Goal: Task Accomplishment & Management: Complete application form

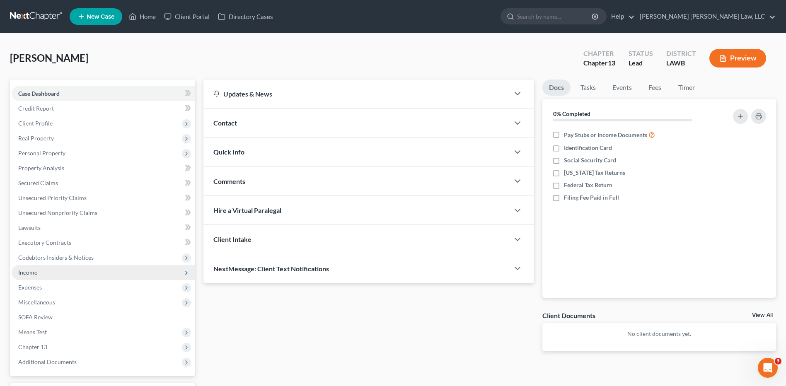
click at [27, 276] on span "Income" at bounding box center [103, 272] width 183 height 15
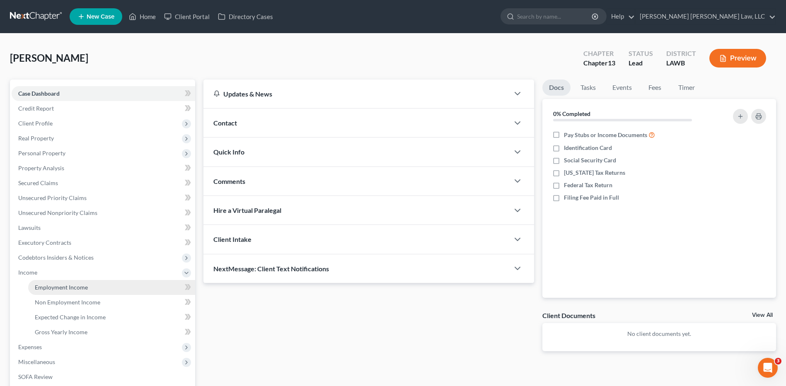
click at [47, 288] on span "Employment Income" at bounding box center [61, 287] width 53 height 7
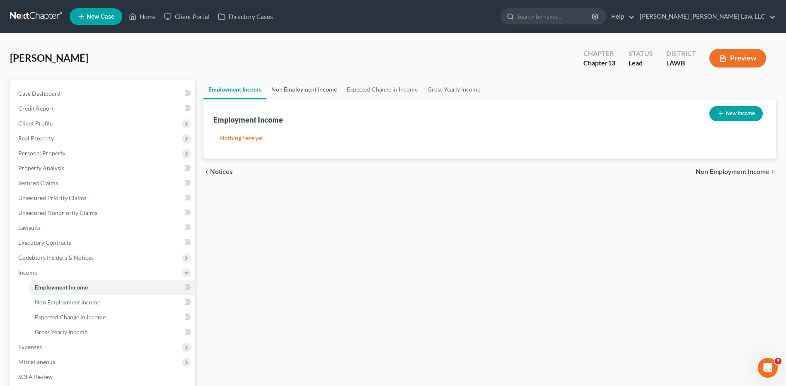
click at [299, 89] on link "Non Employment Income" at bounding box center [303, 90] width 75 height 20
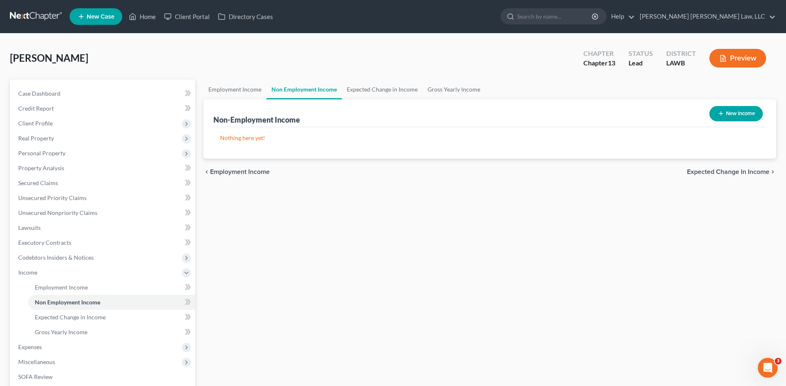
click at [30, 15] on link at bounding box center [36, 16] width 53 height 15
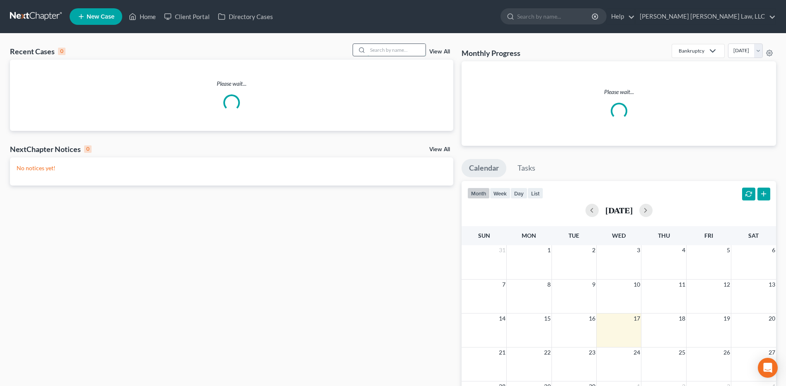
click at [380, 51] on input "search" at bounding box center [396, 50] width 58 height 12
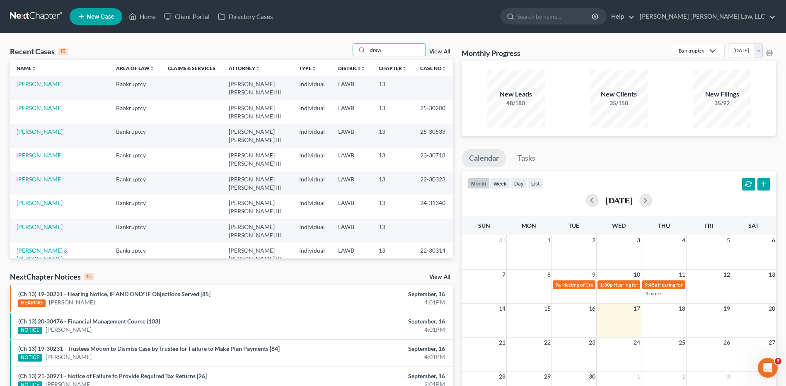
type input "drew"
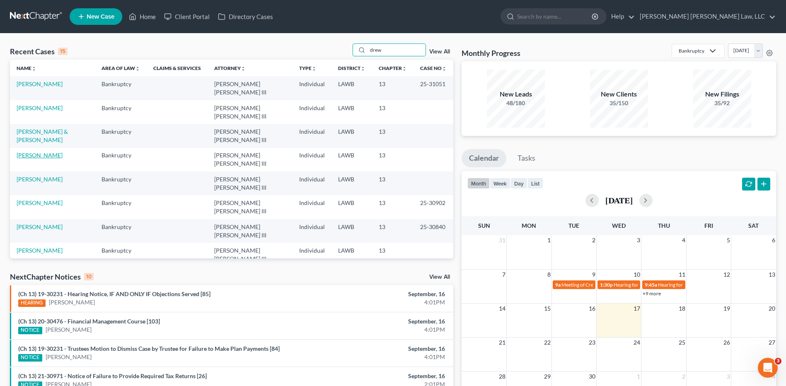
click at [30, 152] on link "[PERSON_NAME]" at bounding box center [40, 155] width 46 height 7
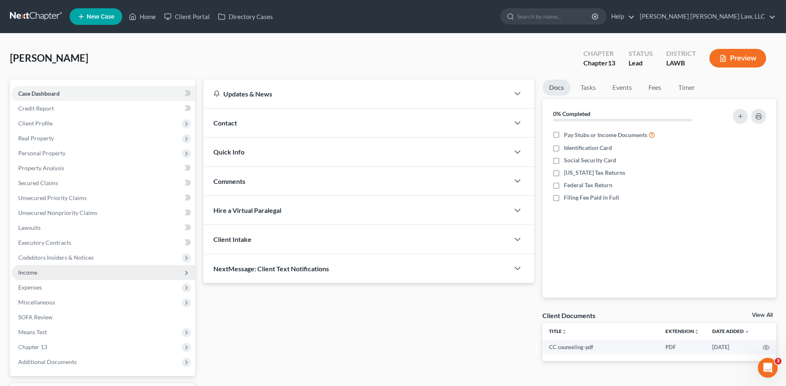
click at [26, 270] on span "Income" at bounding box center [27, 272] width 19 height 7
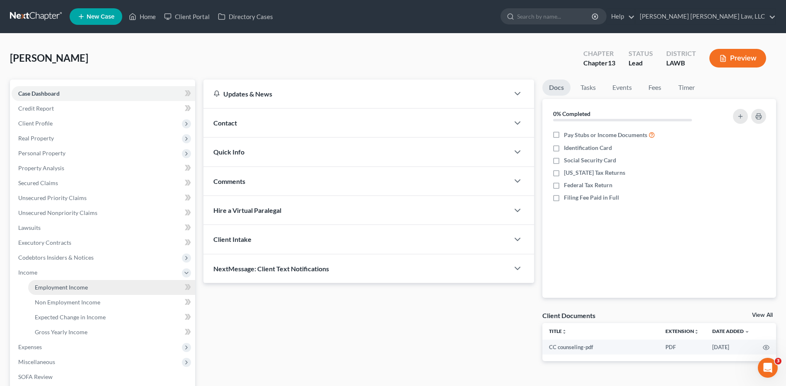
click at [46, 284] on span "Employment Income" at bounding box center [61, 287] width 53 height 7
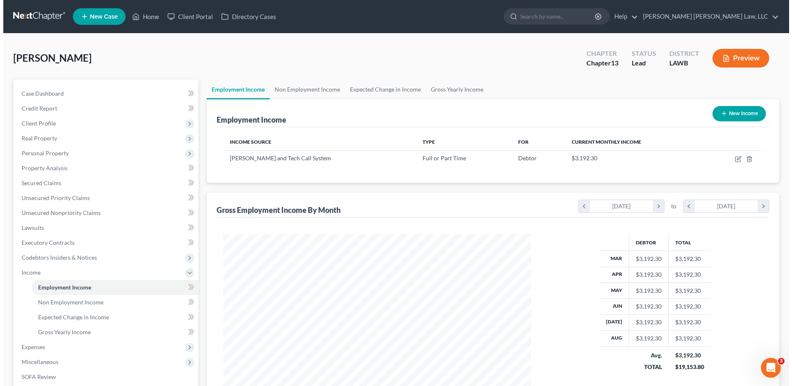
scroll to position [154, 324]
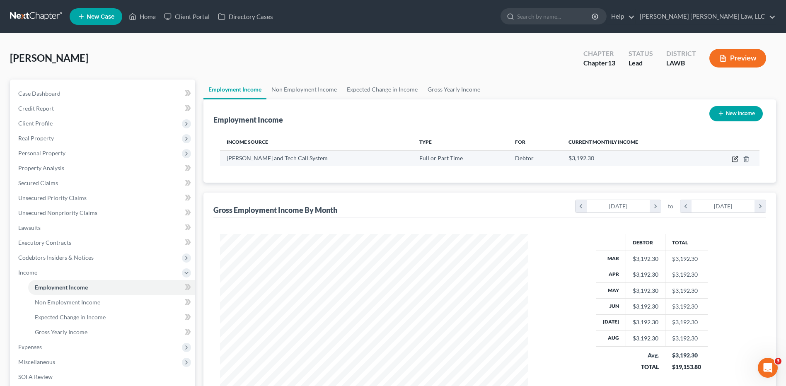
click at [735, 159] on icon "button" at bounding box center [734, 159] width 7 height 7
select select "0"
select select "19"
select select "1"
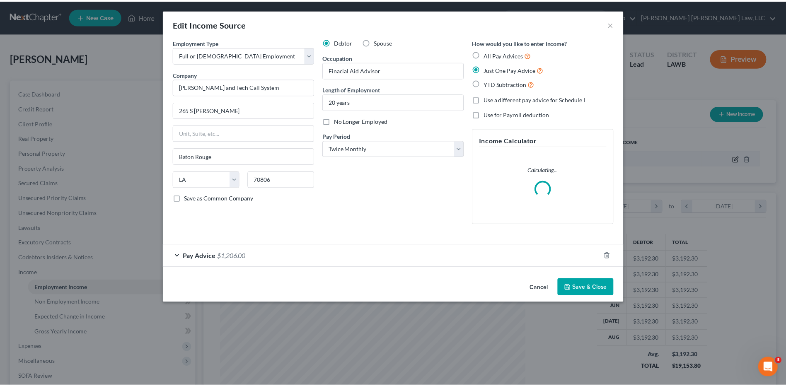
scroll to position [155, 327]
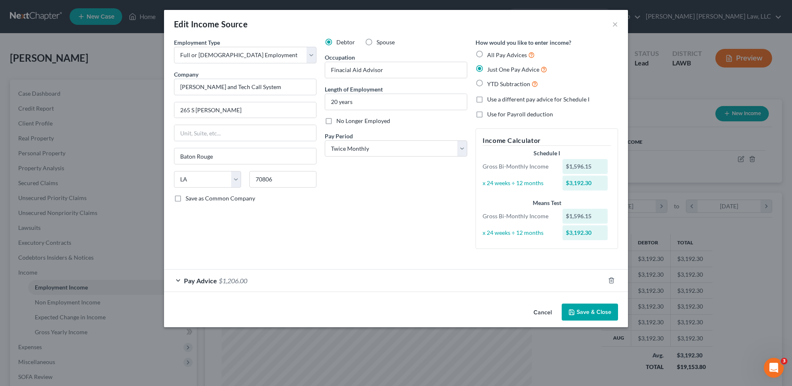
click at [599, 314] on button "Save & Close" at bounding box center [590, 312] width 56 height 17
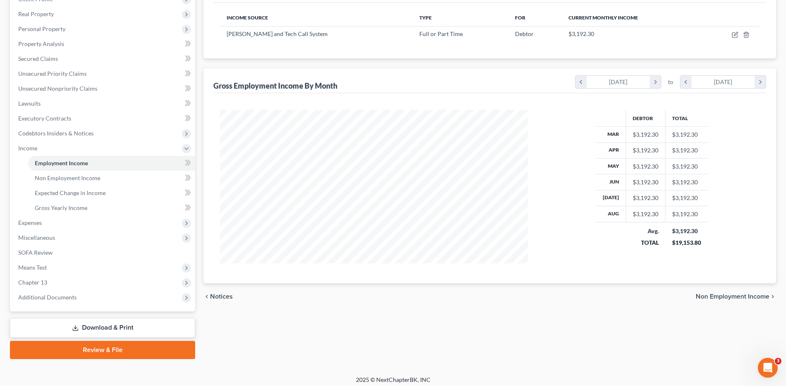
scroll to position [0, 0]
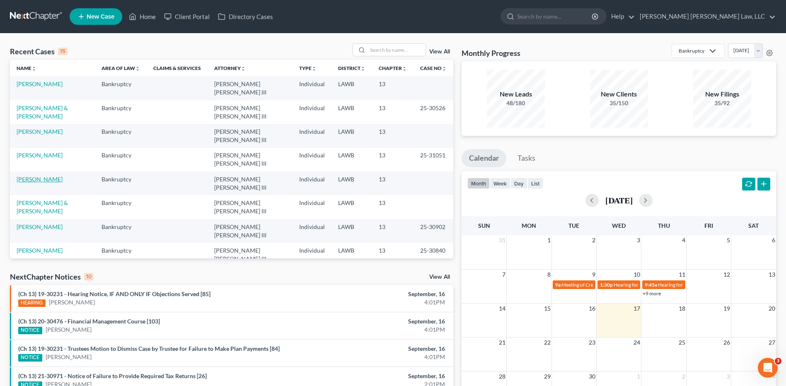
click at [19, 176] on link "[PERSON_NAME]" at bounding box center [40, 179] width 46 height 7
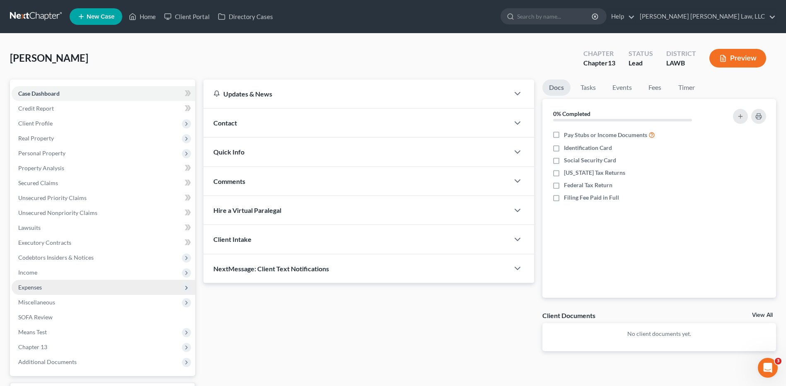
click at [26, 287] on span "Expenses" at bounding box center [30, 287] width 24 height 7
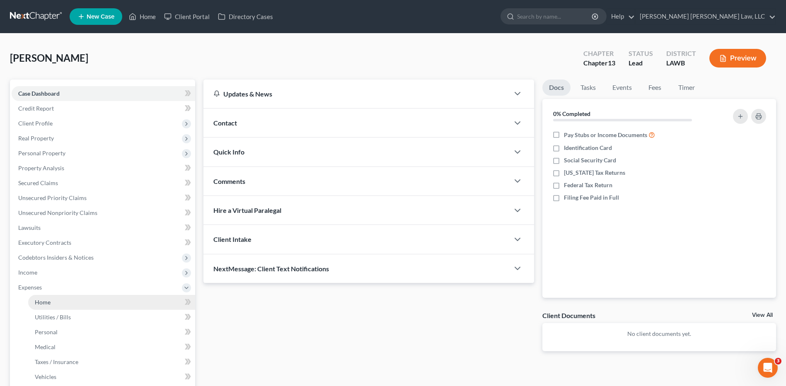
click at [37, 299] on span "Home" at bounding box center [43, 302] width 16 height 7
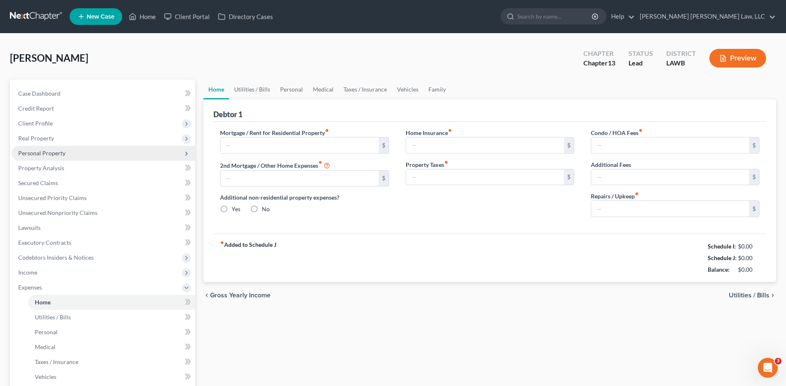
type input "0.00"
radio input "true"
type input "0.00"
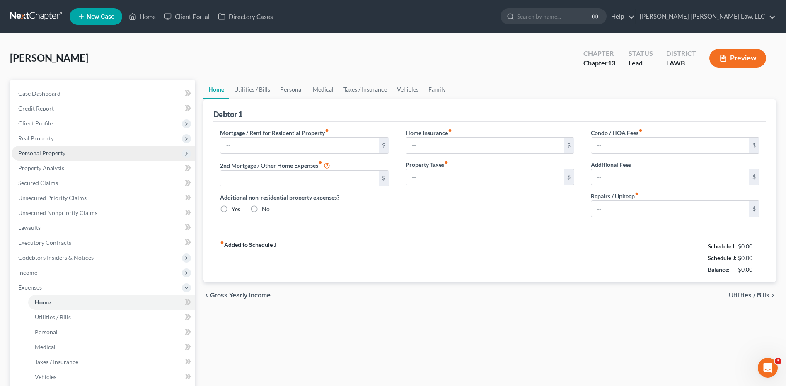
type input "0.00"
click at [246, 142] on input "text" at bounding box center [299, 145] width 158 height 16
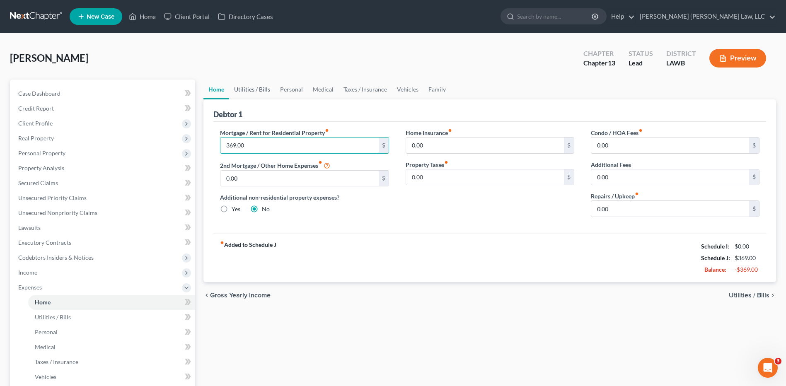
type input "369.00"
click at [265, 82] on link "Utilities / Bills" at bounding box center [252, 90] width 46 height 20
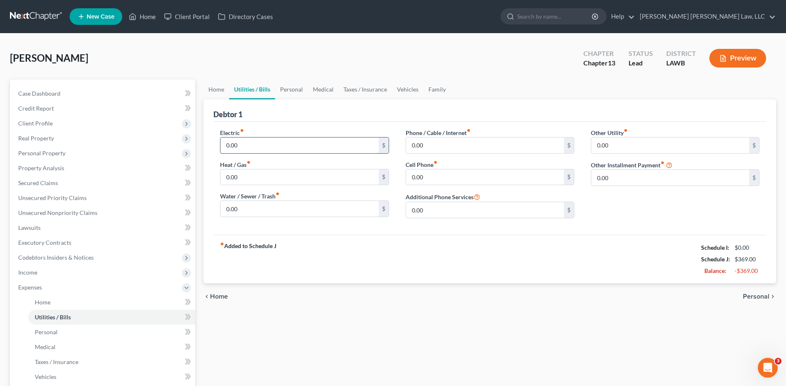
click at [256, 148] on input "0.00" at bounding box center [299, 145] width 158 height 16
type input "80.00"
type input "65.00"
type input "40.00"
click at [301, 92] on link "Personal" at bounding box center [291, 90] width 33 height 20
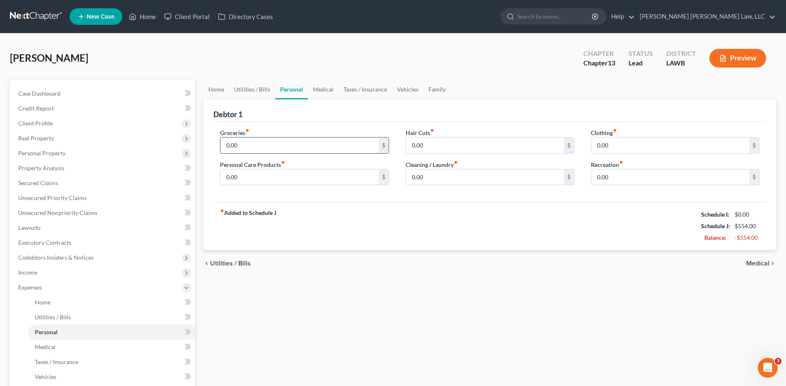
click at [243, 145] on input "0.00" at bounding box center [299, 145] width 158 height 16
type input "487.00"
type input "30.00"
type input "10.00"
type input "25.00"
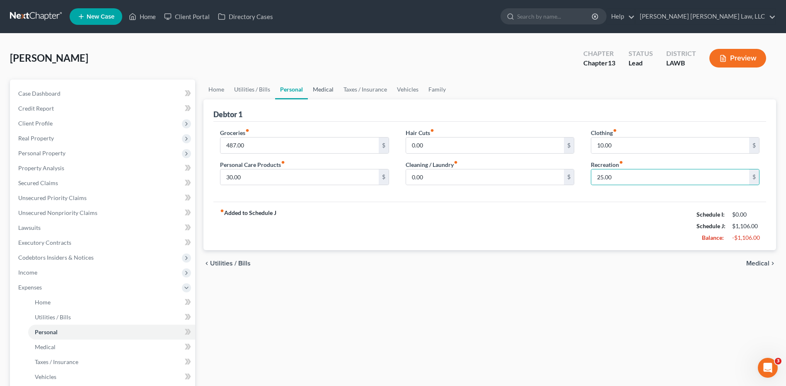
click at [318, 87] on link "Medical" at bounding box center [323, 90] width 31 height 20
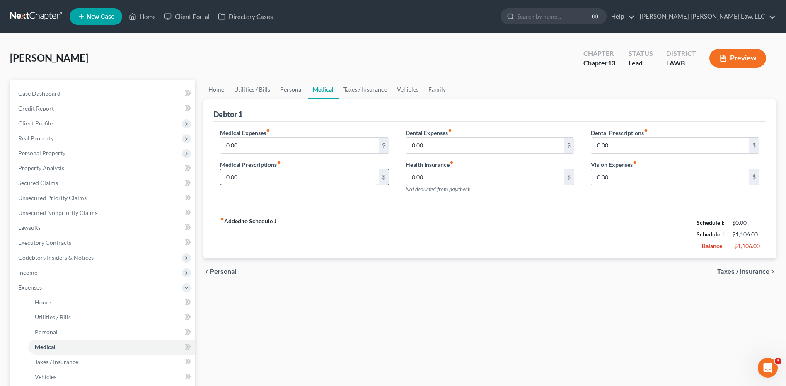
click at [240, 180] on input "0.00" at bounding box center [299, 177] width 158 height 16
type input "60.00"
click at [404, 91] on link "Vehicles" at bounding box center [407, 90] width 31 height 20
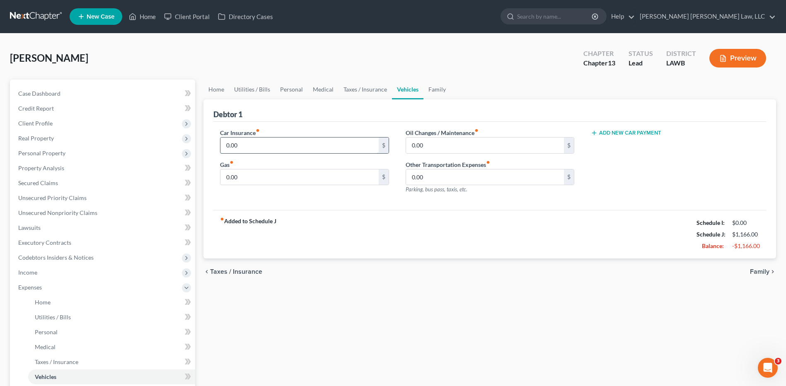
click at [243, 145] on input "0.00" at bounding box center [299, 145] width 158 height 16
type input "175.00"
type input "100.00"
type input "30.00"
click at [436, 92] on link "Family" at bounding box center [436, 90] width 27 height 20
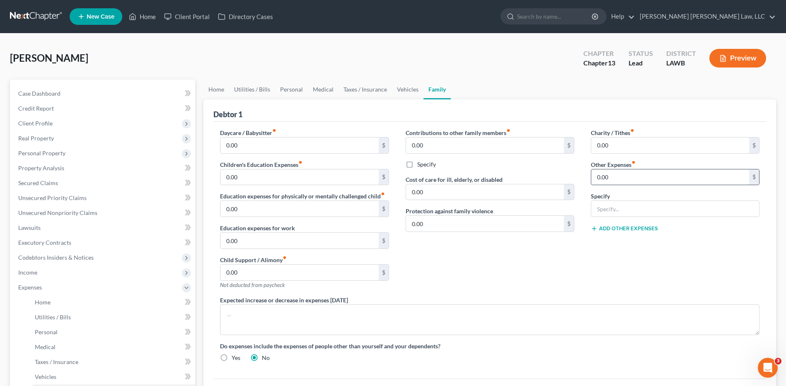
click at [610, 174] on input "0.00" at bounding box center [670, 177] width 158 height 16
type input "25.00"
type input "misc/emergency fund/ plan funding"
click at [289, 89] on link "Personal" at bounding box center [291, 90] width 33 height 20
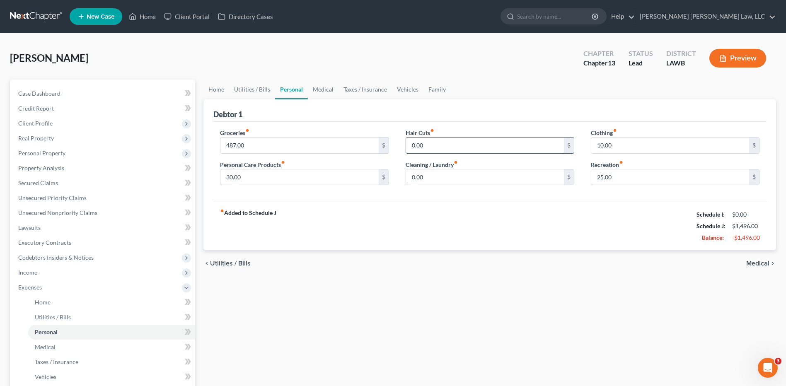
click at [430, 146] on input "0.00" at bounding box center [485, 145] width 158 height 16
type input "15.00"
click at [432, 217] on div "fiber_manual_record Added to Schedule J Schedule I: $0.00 Schedule J: $1,511.00…" at bounding box center [489, 226] width 552 height 48
click at [69, 147] on span "Personal Property" at bounding box center [103, 153] width 183 height 15
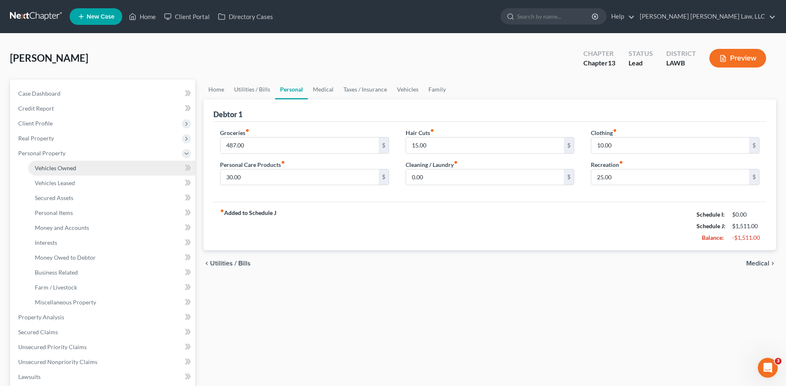
click at [54, 164] on span "Vehicles Owned" at bounding box center [55, 167] width 41 height 7
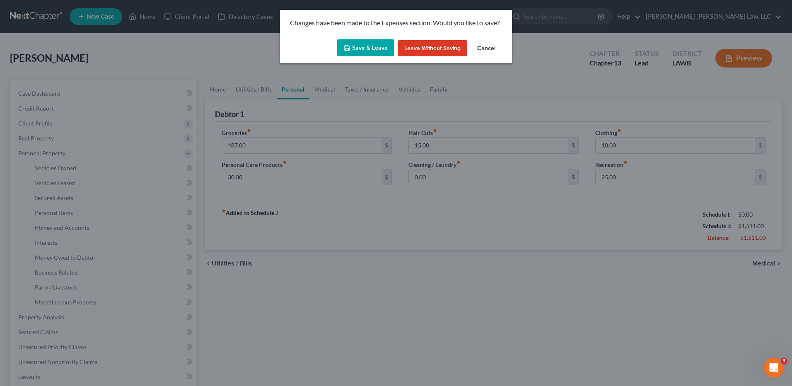
click at [382, 38] on div "Save & Leave Leave without Saving Cancel" at bounding box center [396, 49] width 232 height 27
click at [362, 51] on button "Save & Leave" at bounding box center [365, 47] width 57 height 17
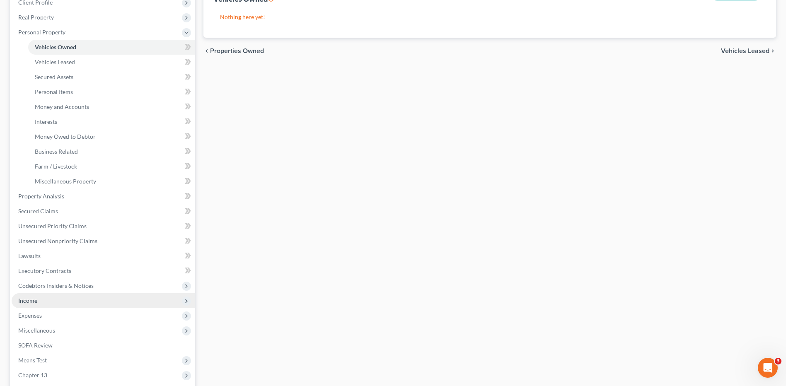
scroll to position [124, 0]
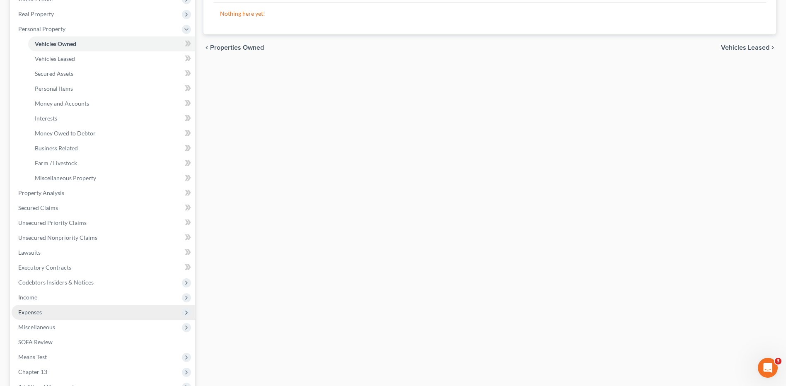
click at [39, 314] on span "Expenses" at bounding box center [30, 312] width 24 height 7
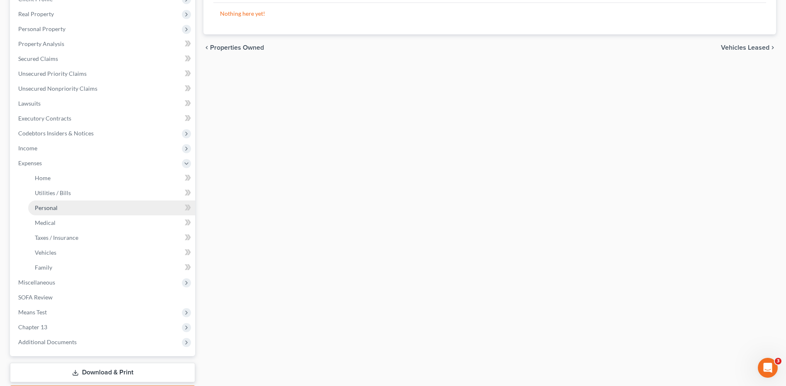
click at [51, 204] on span "Personal" at bounding box center [46, 207] width 23 height 7
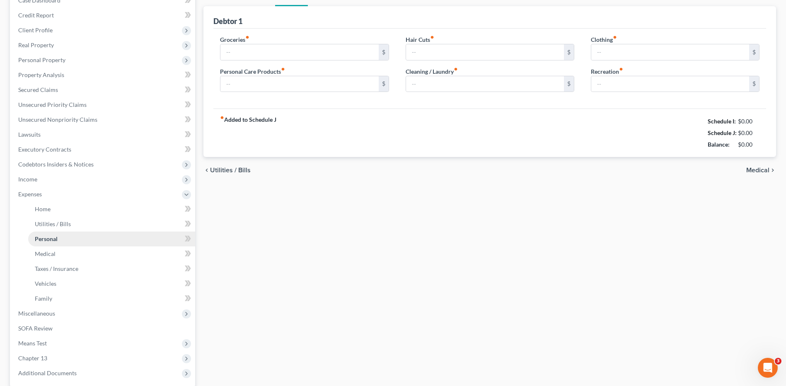
scroll to position [16, 0]
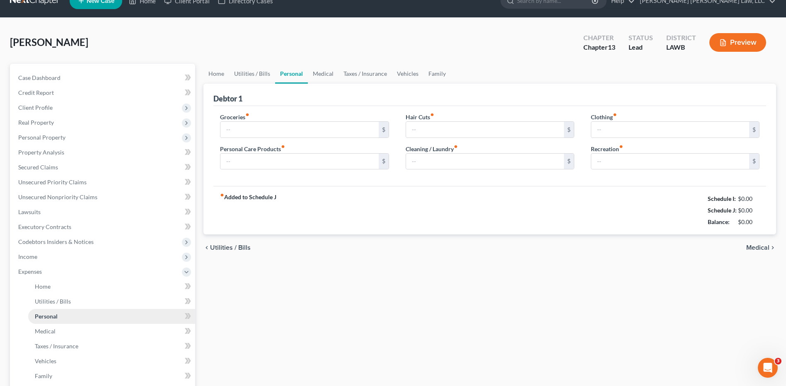
type input "487.00"
type input "30.00"
type input "15.00"
type input "0.00"
type input "10.00"
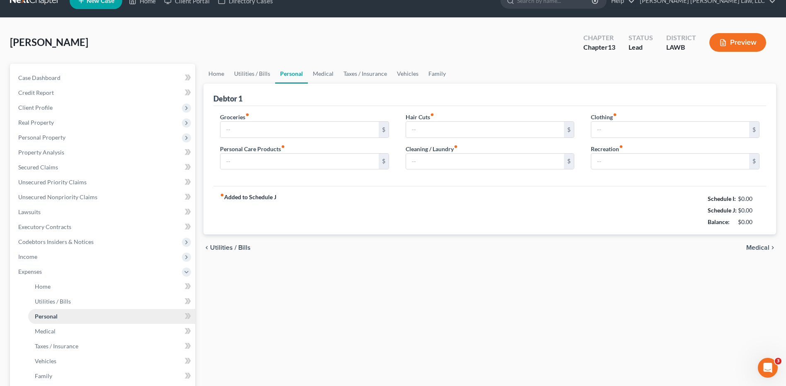
type input "25.00"
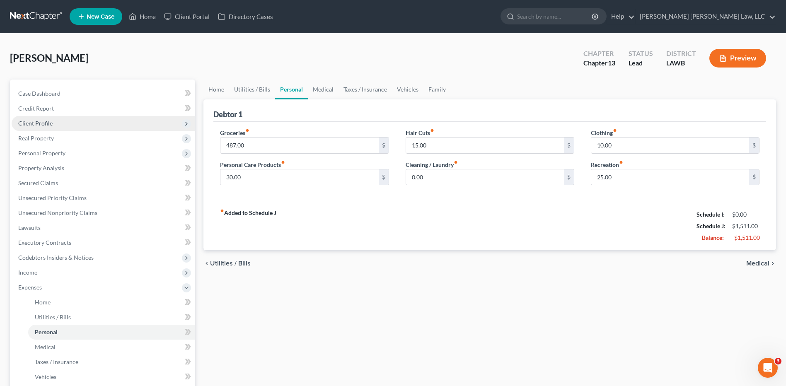
click at [36, 125] on span "Client Profile" at bounding box center [35, 123] width 34 height 7
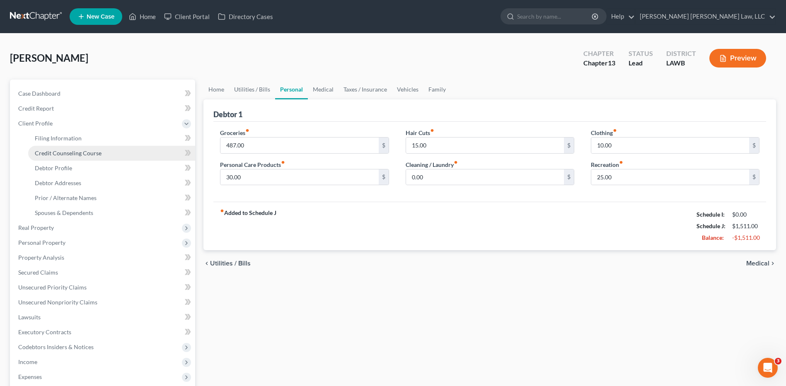
click at [58, 157] on link "Credit Counseling Course" at bounding box center [111, 153] width 167 height 15
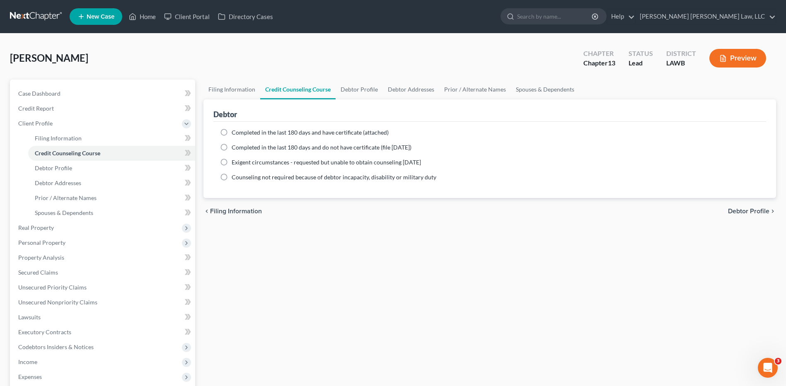
click at [231, 145] on label "Completed in the last 180 days and do not have certificate (file within 14 days)" at bounding box center [321, 147] width 180 height 8
click at [235, 145] on input "Completed in the last 180 days and do not have certificate (file within 14 days)" at bounding box center [237, 145] width 5 height 5
radio input "true"
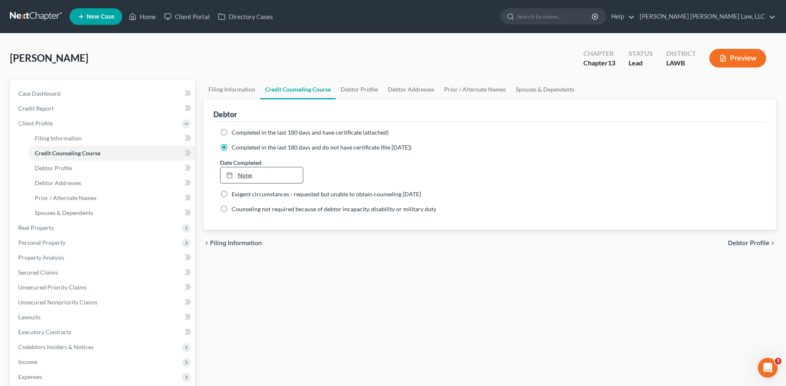
click at [240, 176] on link "None" at bounding box center [261, 175] width 82 height 16
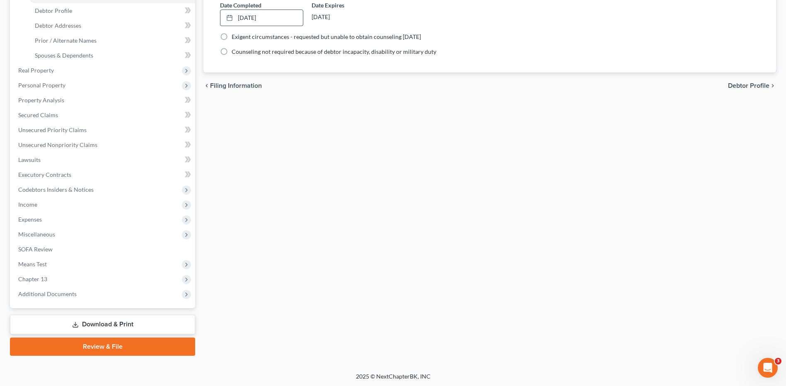
scroll to position [159, 0]
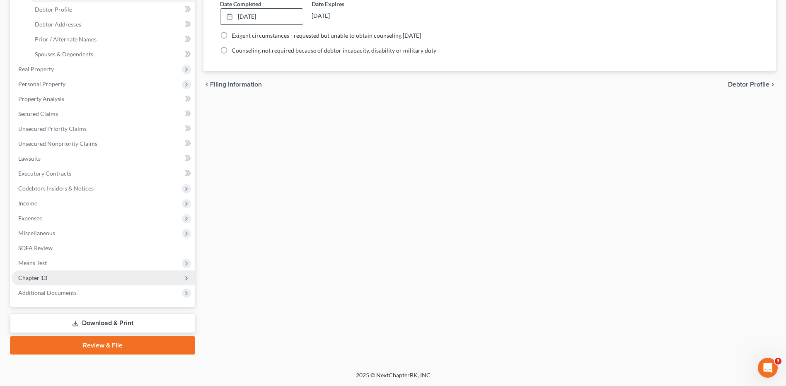
click at [41, 277] on span "Chapter 13" at bounding box center [32, 277] width 29 height 7
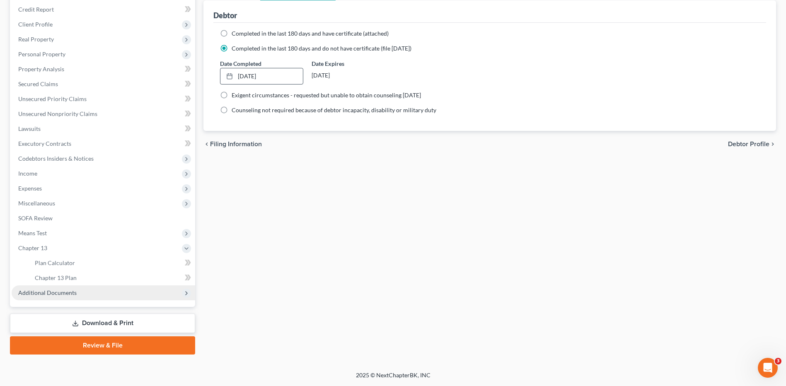
click at [52, 292] on span "Additional Documents" at bounding box center [47, 292] width 58 height 7
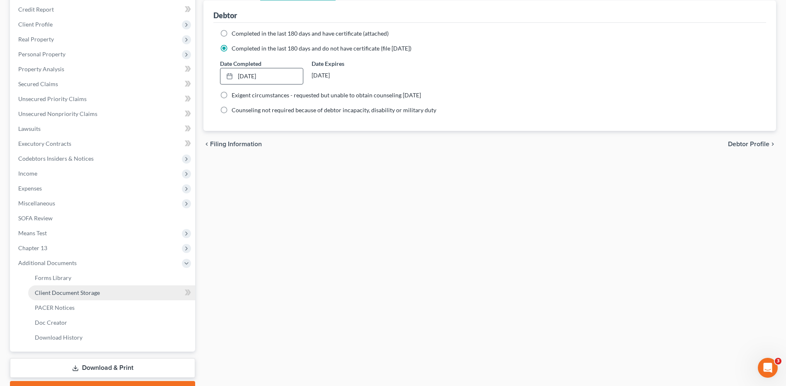
scroll to position [125, 0]
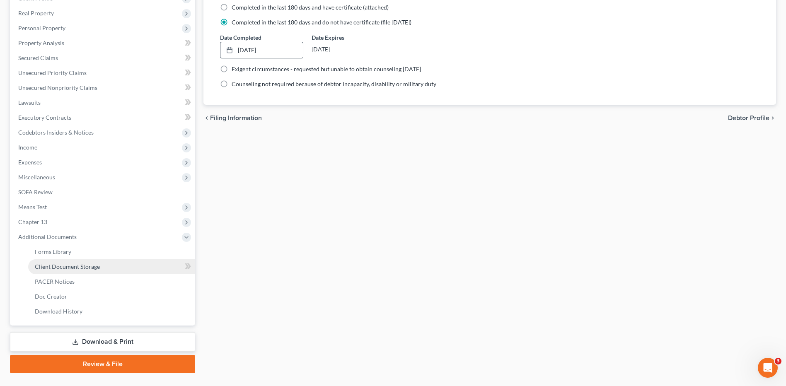
click at [83, 272] on link "Client Document Storage" at bounding box center [111, 266] width 167 height 15
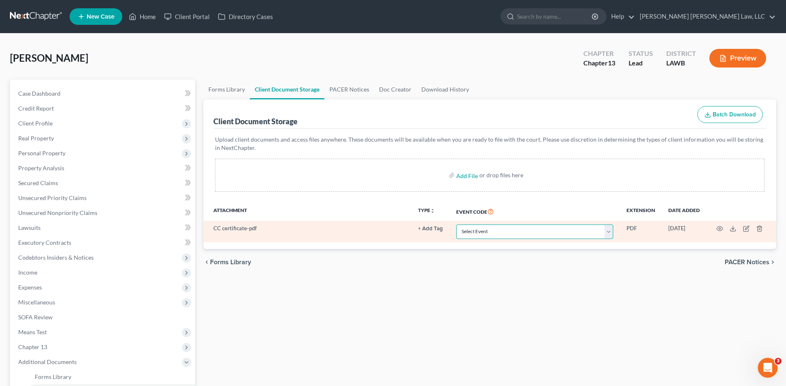
click at [471, 236] on select "Select Event 20 Largest Unsecured Creditors Amended Creditor Matrix (Fee) Amend…" at bounding box center [534, 231] width 157 height 14
select select "9"
click at [456, 224] on select "Select Event 20 Largest Unsecured Creditors Amended Creditor Matrix (Fee) Amend…" at bounding box center [534, 231] width 157 height 14
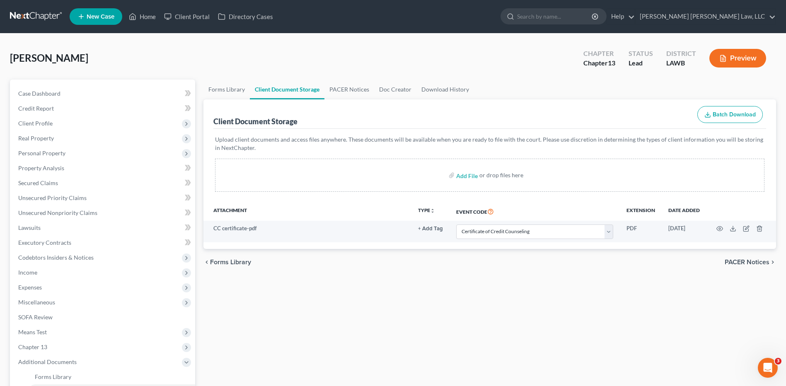
click at [11, 12] on link at bounding box center [36, 16] width 53 height 15
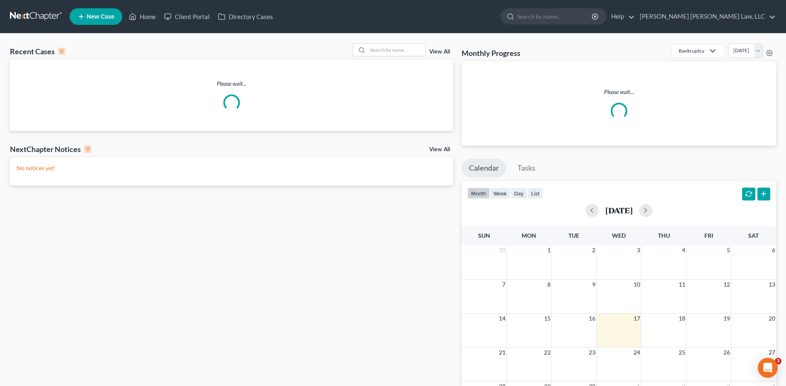
click at [35, 17] on link at bounding box center [36, 16] width 53 height 15
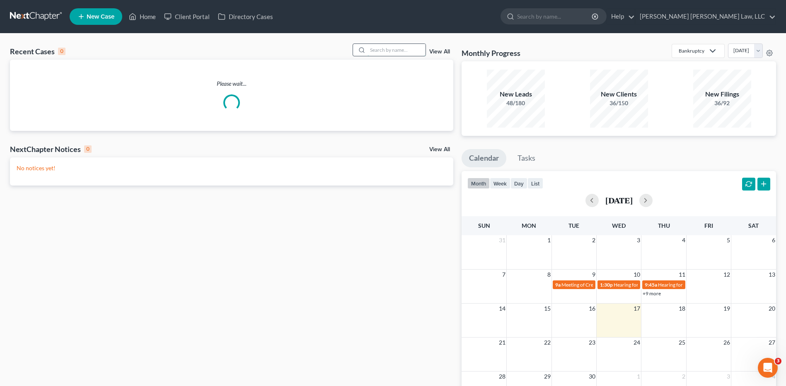
click at [384, 49] on input "search" at bounding box center [396, 50] width 58 height 12
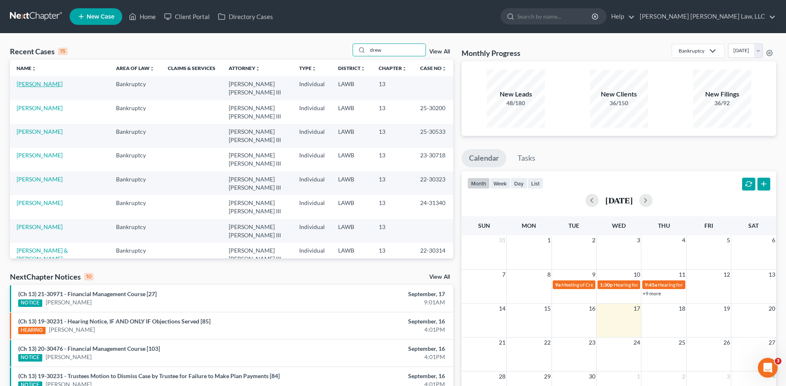
type input "drew"
click at [35, 84] on link "[PERSON_NAME]" at bounding box center [40, 83] width 46 height 7
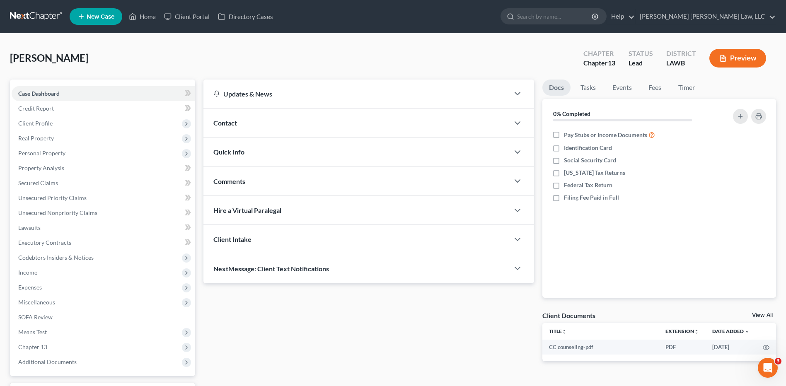
click at [24, 15] on link at bounding box center [36, 16] width 53 height 15
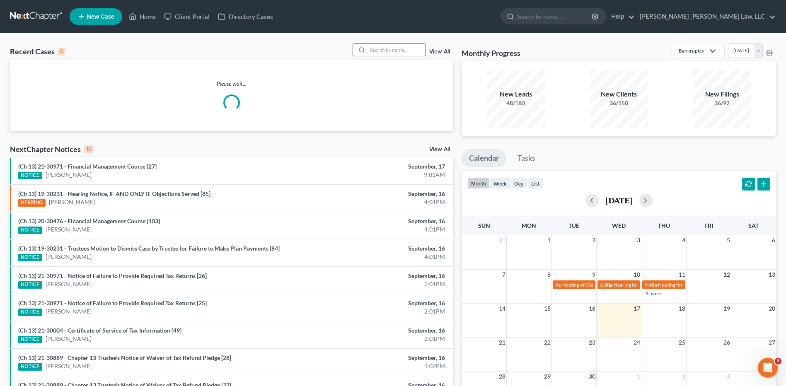
click at [390, 53] on input "search" at bounding box center [396, 50] width 58 height 12
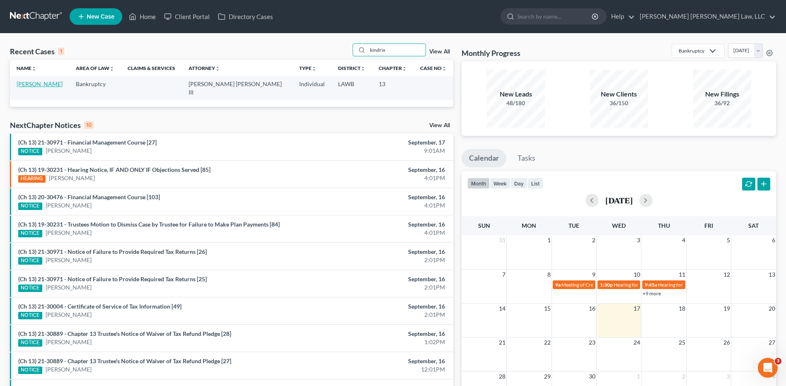
type input "kindrix"
click at [30, 83] on link "[PERSON_NAME]" at bounding box center [40, 83] width 46 height 7
click at [29, 83] on link "[PERSON_NAME]" at bounding box center [40, 83] width 46 height 7
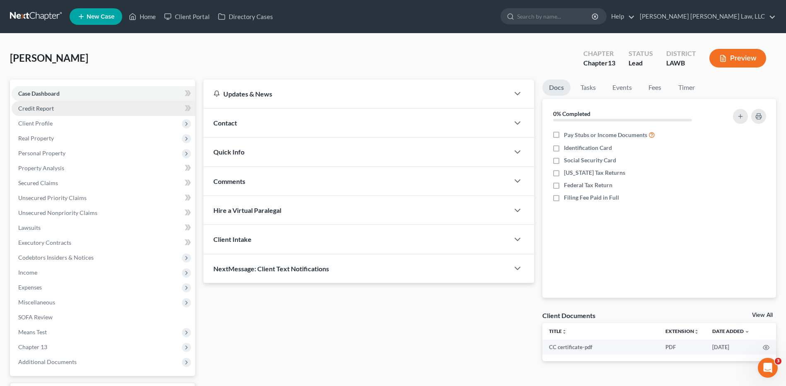
click at [37, 108] on span "Credit Report" at bounding box center [36, 108] width 36 height 7
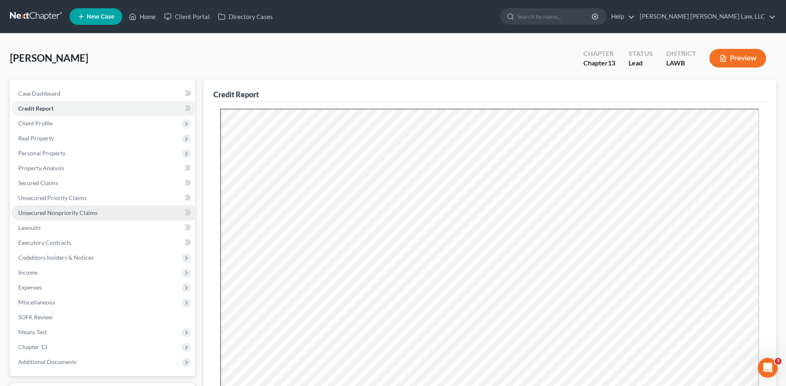
click at [48, 213] on span "Unsecured Nonpriority Claims" at bounding box center [57, 212] width 79 height 7
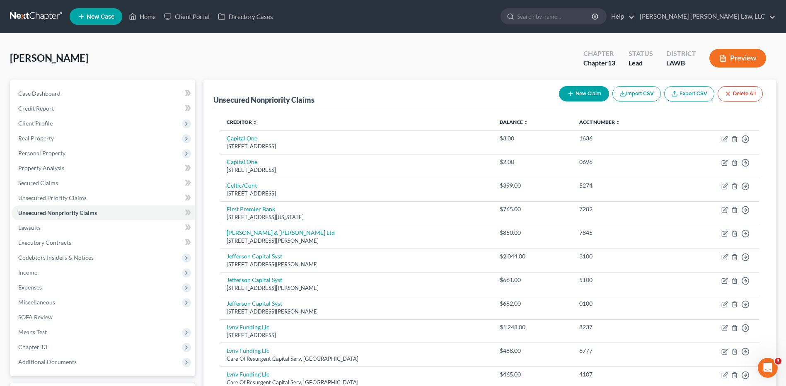
click at [590, 89] on button "New Claim" at bounding box center [584, 93] width 50 height 15
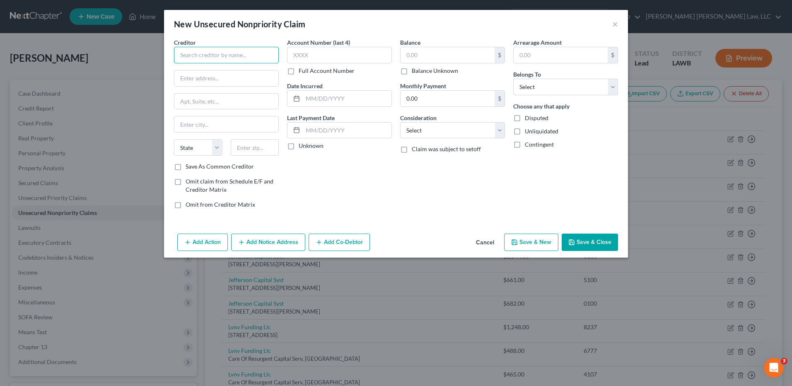
click at [228, 57] on input "text" at bounding box center [226, 55] width 105 height 17
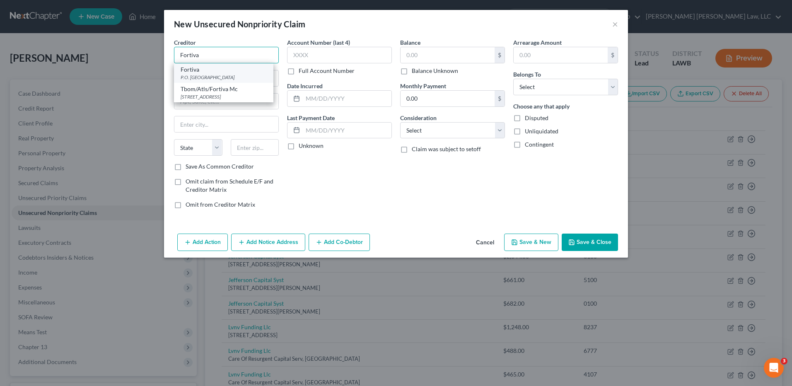
type input "Fortiva"
click at [213, 74] on div "P.O. [GEOGRAPHIC_DATA]" at bounding box center [224, 77] width 86 height 7
type input "P.O. Box 105555"
type input "[GEOGRAPHIC_DATA]"
select select "10"
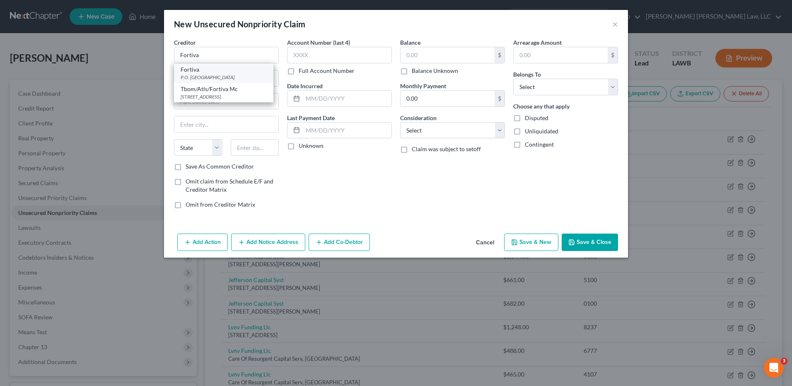
type input "30348"
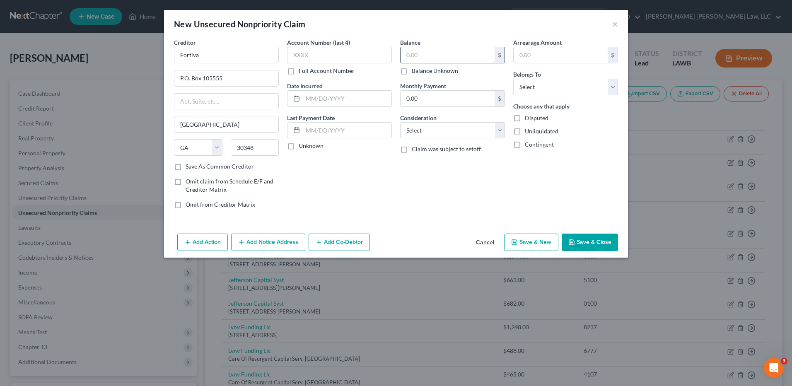
click at [415, 60] on input "text" at bounding box center [447, 55] width 94 height 16
type input "500.00"
click at [530, 76] on span "Belongs To" at bounding box center [527, 74] width 28 height 7
click at [532, 92] on select "Select Debtor 1 Only Debtor 2 Only Debtor 1 And Debtor 2 Only At Least One Of T…" at bounding box center [565, 87] width 105 height 17
select select "0"
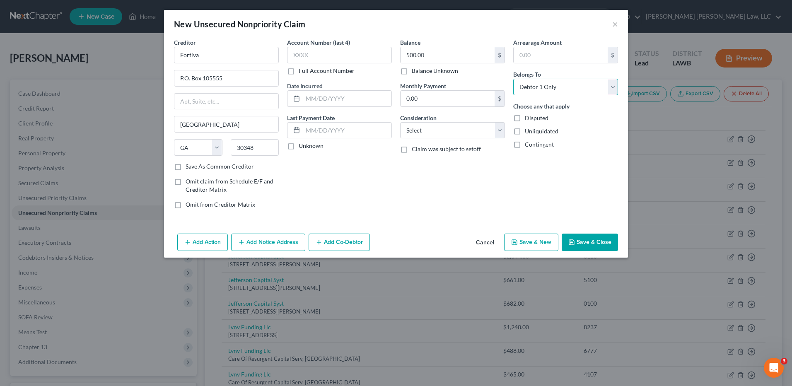
click at [513, 79] on select "Select Debtor 1 Only Debtor 2 Only Debtor 1 And Debtor 2 Only At Least One Of T…" at bounding box center [565, 87] width 105 height 17
click at [576, 236] on button "Save & Close" at bounding box center [590, 242] width 56 height 17
